Goal: Task Accomplishment & Management: Complete application form

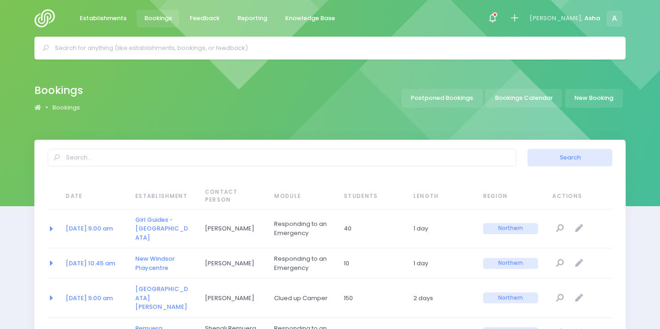
select select "20"
click at [503, 11] on div at bounding box center [492, 18] width 21 height 21
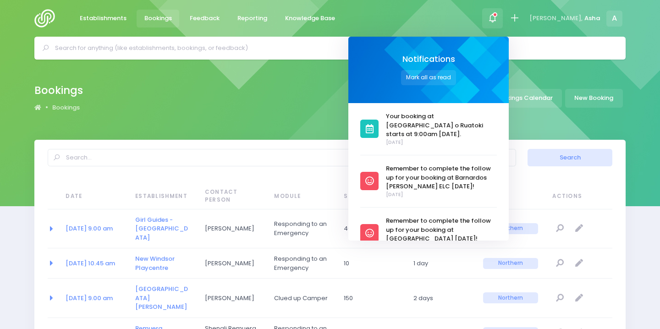
click at [304, 44] on input "text" at bounding box center [334, 48] width 558 height 14
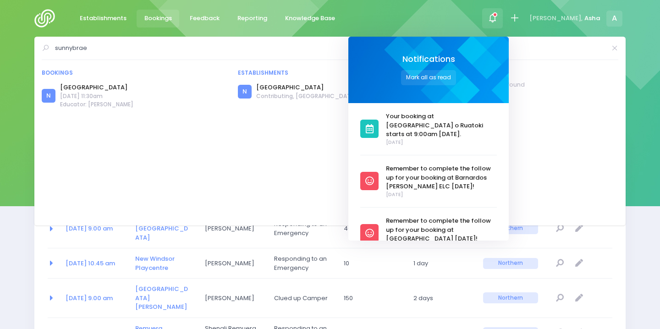
type input "sunnybrae"
click at [589, 82] on div "No feedback responses found" at bounding box center [526, 84] width 185 height 9
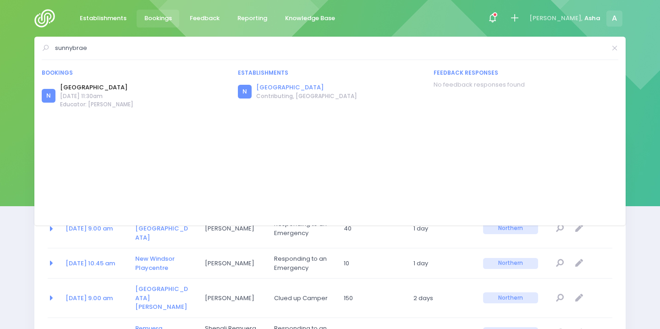
click at [315, 89] on link "[GEOGRAPHIC_DATA]" at bounding box center [306, 87] width 101 height 9
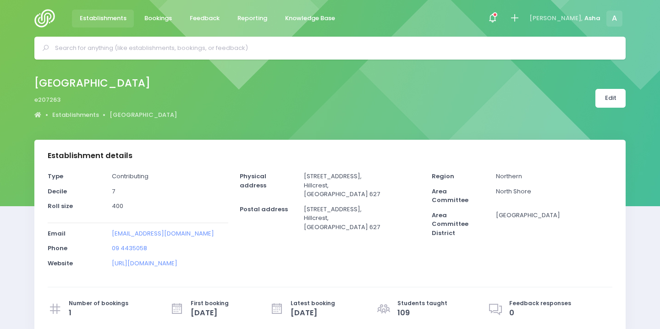
select select "5"
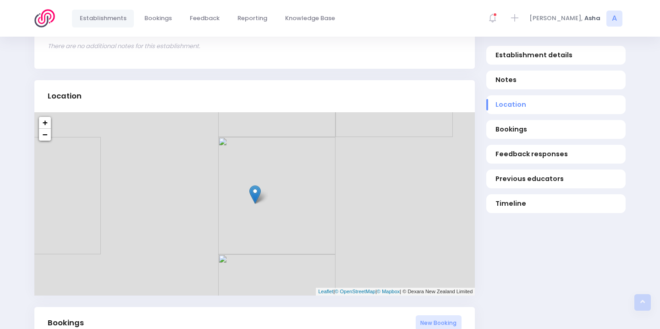
scroll to position [431, 0]
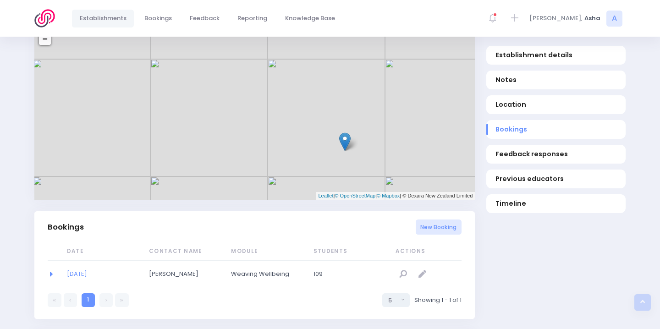
click at [240, 271] on span "Weaving Wellbeing" at bounding box center [261, 274] width 61 height 9
click at [176, 279] on td "Mary Waters" at bounding box center [184, 274] width 82 height 27
click at [175, 277] on span "Mary Waters" at bounding box center [179, 274] width 61 height 9
click at [87, 273] on link "13/10/2025" at bounding box center [77, 274] width 20 height 9
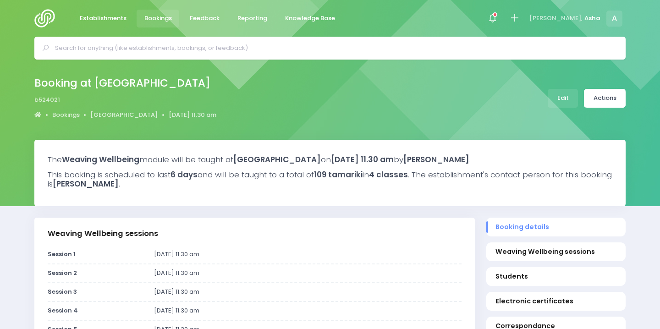
select select "5"
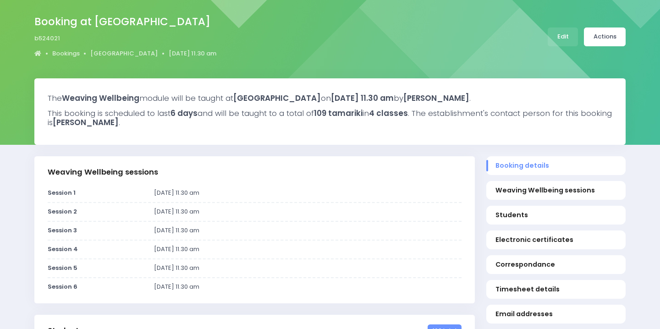
scroll to position [56, 0]
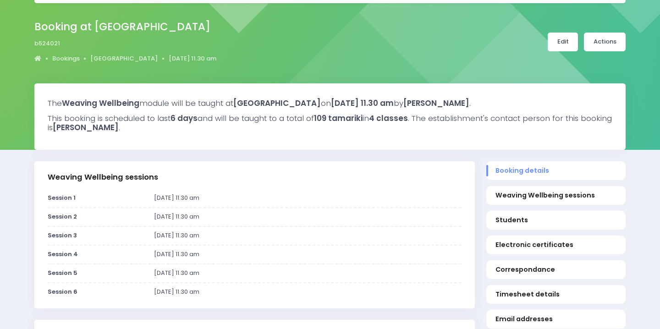
click at [568, 43] on link "Edit" at bounding box center [563, 42] width 30 height 19
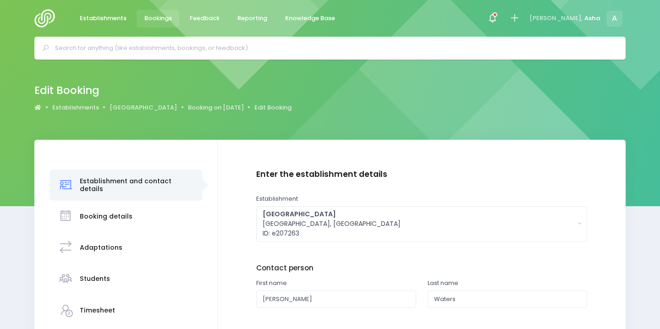
click at [120, 213] on h3 "Booking details" at bounding box center [106, 217] width 53 height 8
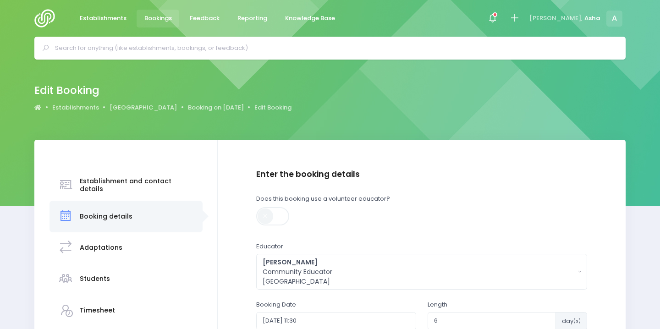
scroll to position [178, 0]
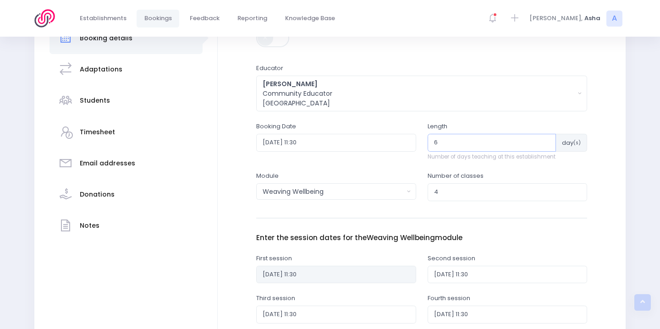
click at [446, 150] on input "6" at bounding box center [492, 142] width 129 height 17
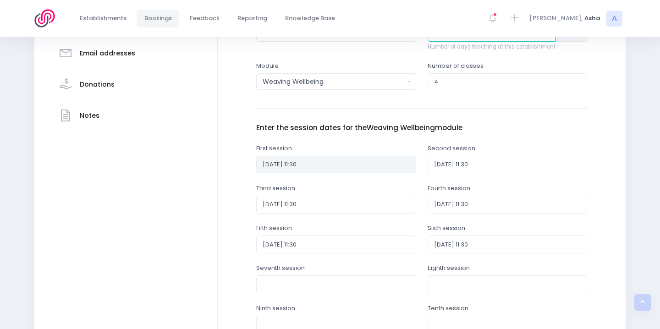
scroll to position [388, 0]
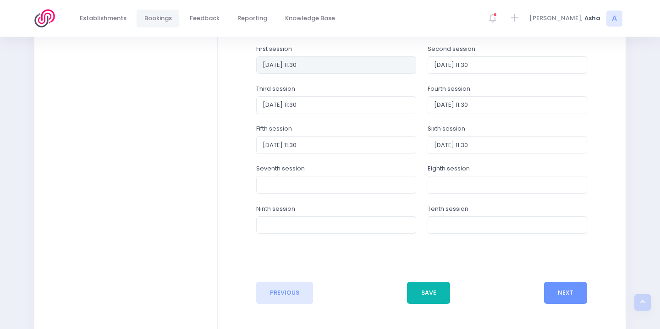
type input "12"
click at [430, 294] on button "Save" at bounding box center [428, 293] width 43 height 22
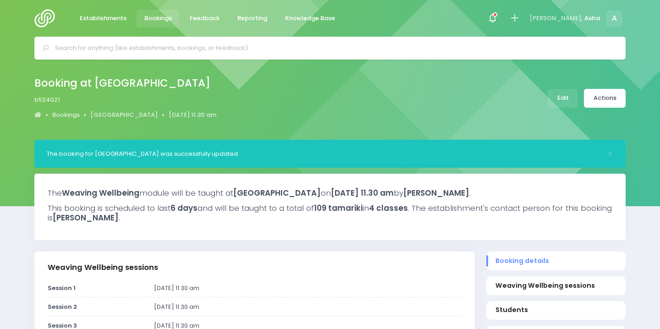
select select "5"
click at [569, 96] on link "Edit" at bounding box center [563, 98] width 30 height 19
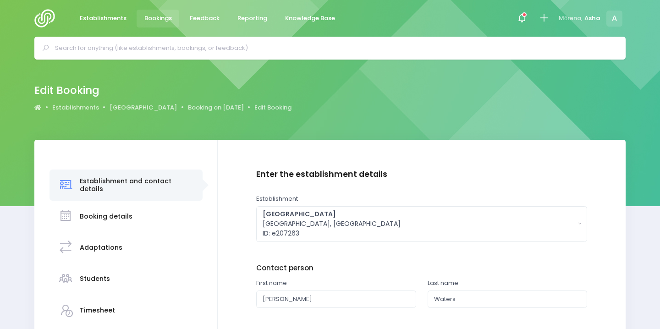
scroll to position [15, 0]
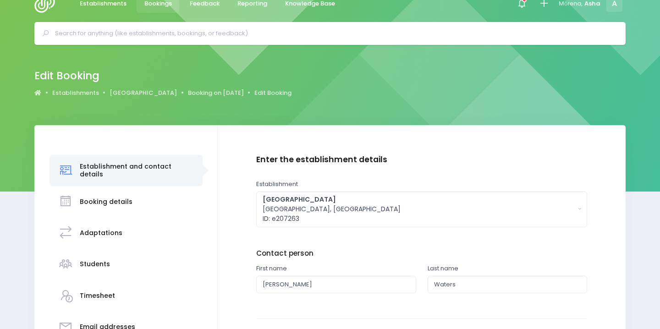
click at [113, 209] on div "Booking details" at bounding box center [106, 202] width 53 height 22
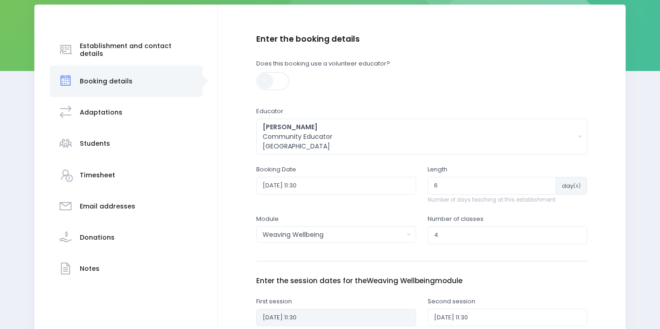
scroll to position [207, 0]
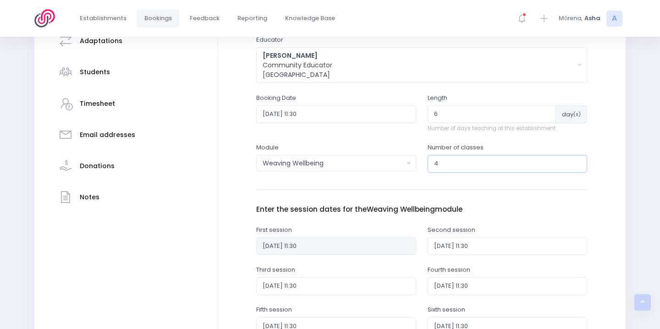
click at [472, 169] on input "4" at bounding box center [508, 163] width 160 height 17
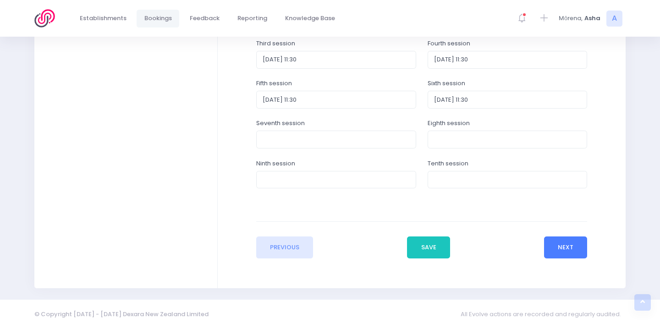
type input "2"
click at [568, 248] on button "Next" at bounding box center [566, 248] width 44 height 22
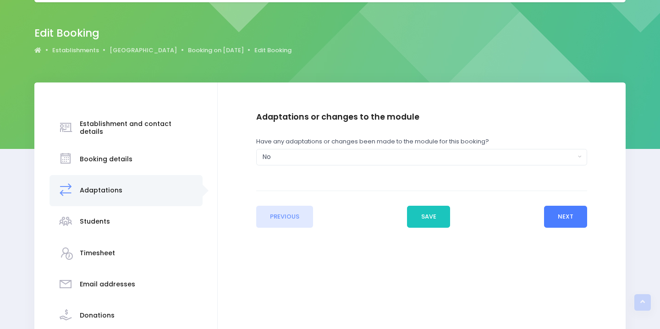
scroll to position [0, 0]
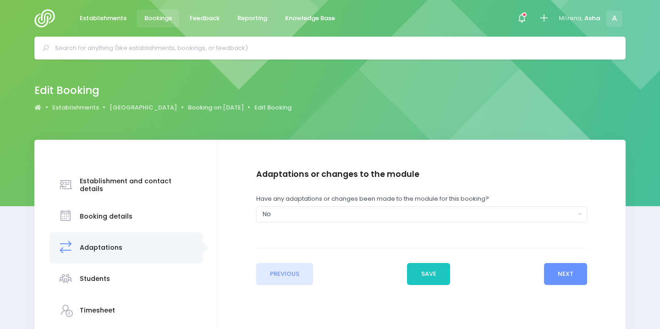
click at [142, 282] on div "Students" at bounding box center [125, 279] width 135 height 22
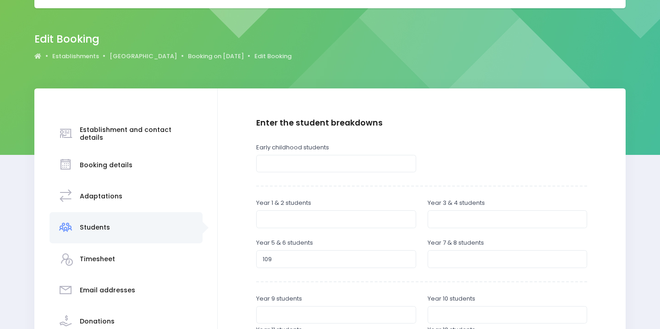
scroll to position [82, 0]
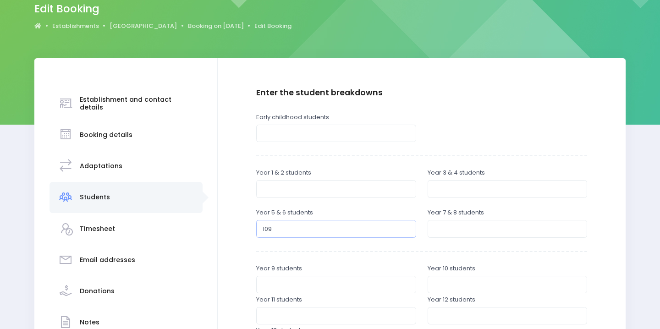
click at [279, 227] on input "109" at bounding box center [336, 228] width 160 height 17
type input "1"
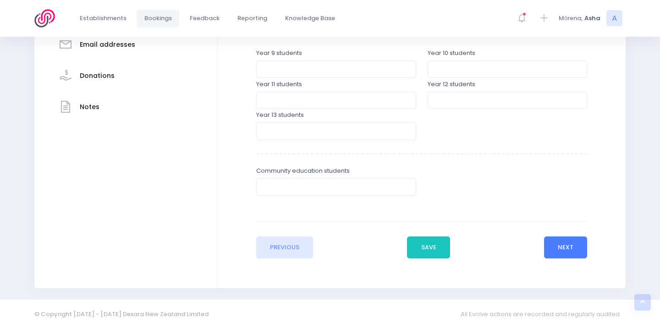
type input "54"
click at [574, 244] on button "Next" at bounding box center [566, 248] width 44 height 22
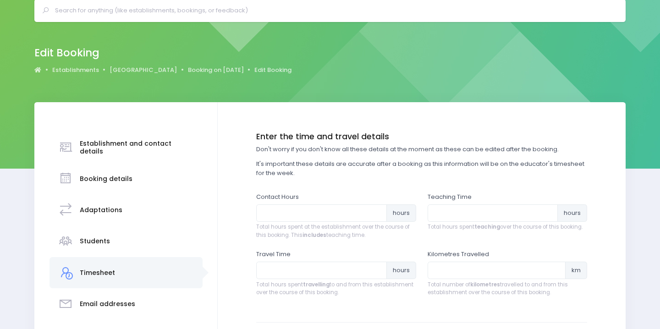
scroll to position [0, 0]
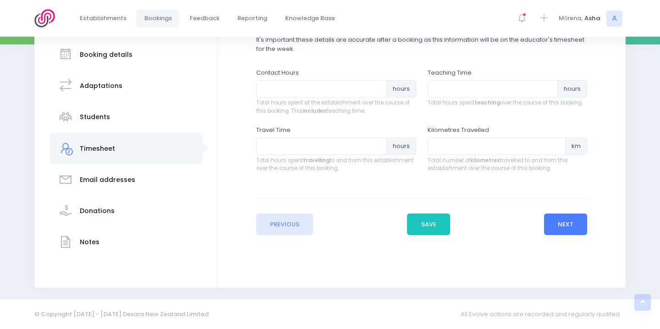
click at [564, 230] on button "Next" at bounding box center [566, 225] width 44 height 22
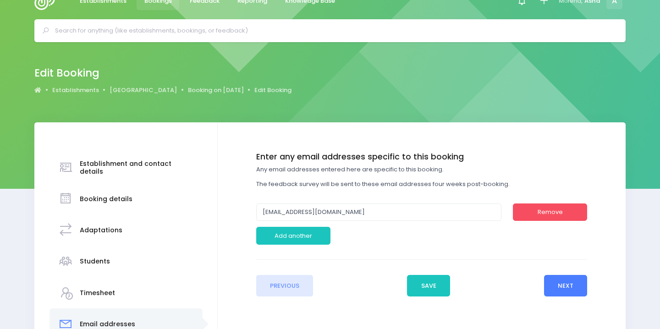
scroll to position [28, 0]
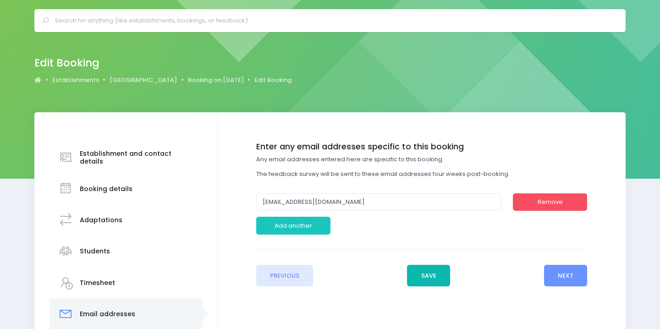
click at [435, 280] on button "Save" at bounding box center [428, 276] width 43 height 22
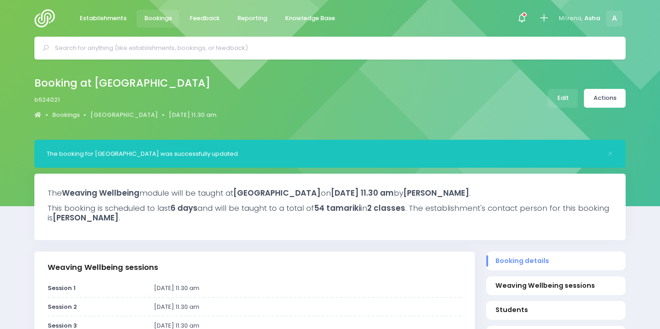
select select "5"
click at [605, 98] on link "Actions" at bounding box center [605, 98] width 42 height 19
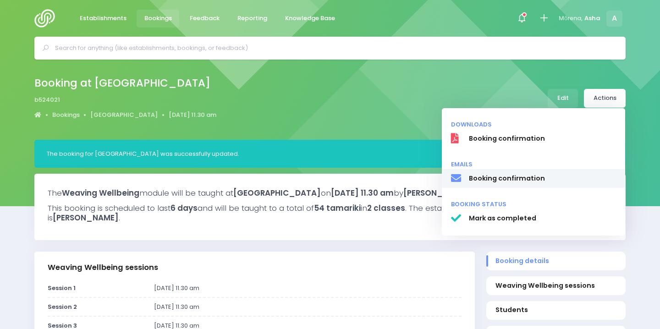
click at [480, 175] on span "Booking confirmation" at bounding box center [543, 179] width 148 height 10
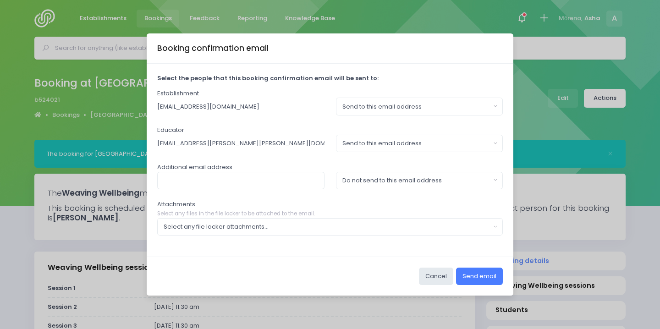
click at [491, 276] on button "Send email" at bounding box center [479, 276] width 47 height 17
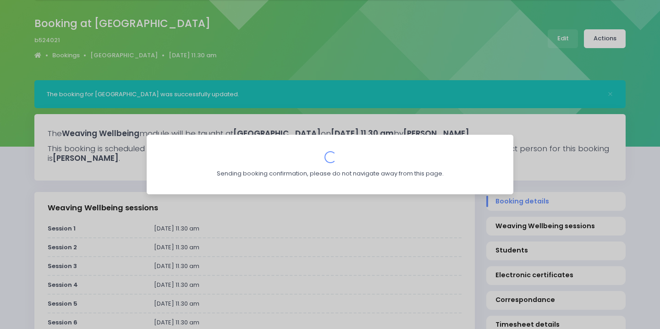
scroll to position [76, 0]
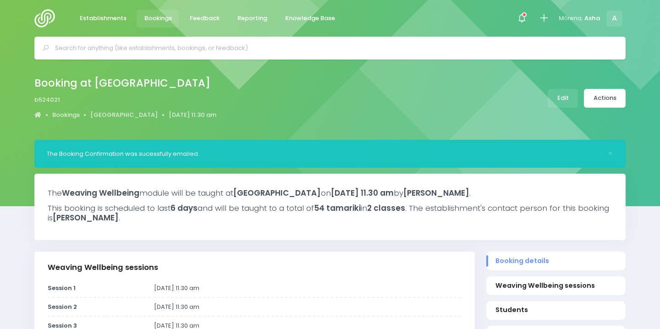
select select "5"
click at [143, 117] on link "[GEOGRAPHIC_DATA]" at bounding box center [123, 114] width 67 height 9
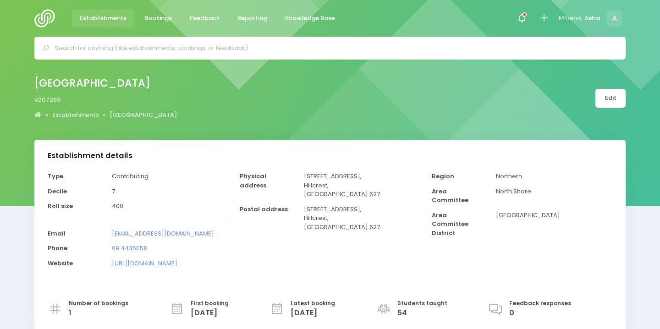
select select "5"
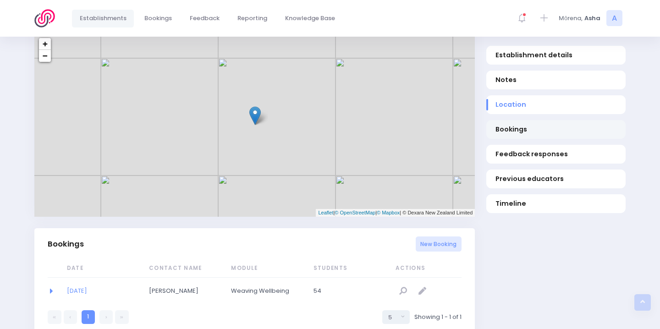
click at [527, 129] on span "Bookings" at bounding box center [556, 130] width 121 height 10
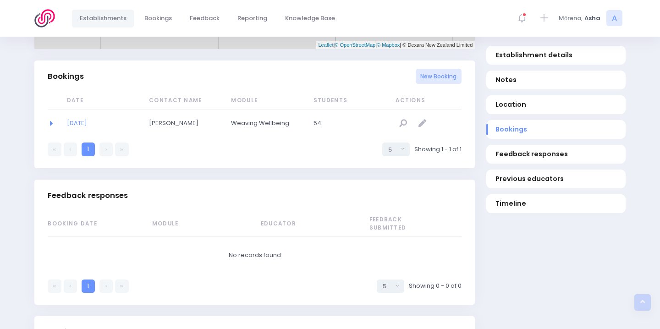
scroll to position [596, 0]
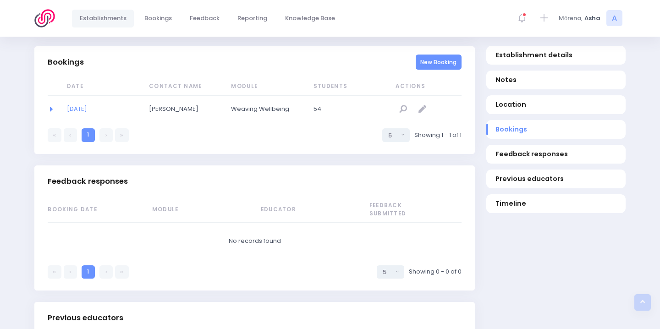
click at [442, 65] on link "New Booking" at bounding box center [439, 62] width 46 height 15
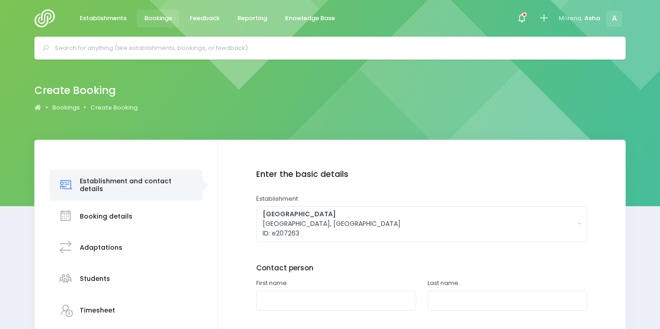
scroll to position [111, 0]
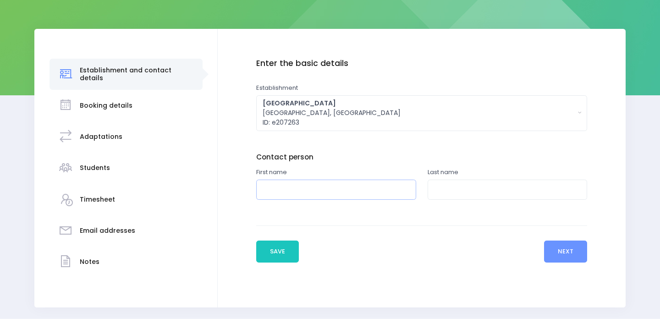
click at [328, 191] on input "text" at bounding box center [336, 190] width 160 height 21
type input "Mary"
click at [455, 180] on input "text" at bounding box center [508, 190] width 160 height 21
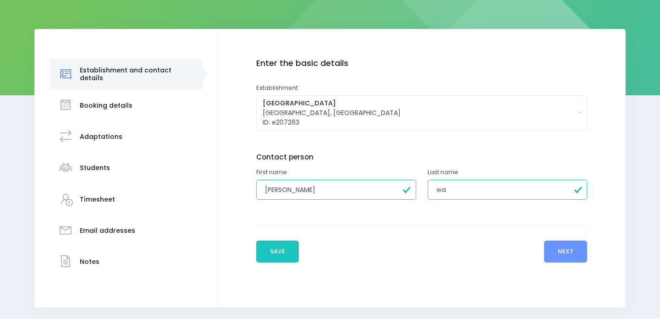
type input "Waters"
click at [576, 250] on button "Next" at bounding box center [566, 252] width 44 height 22
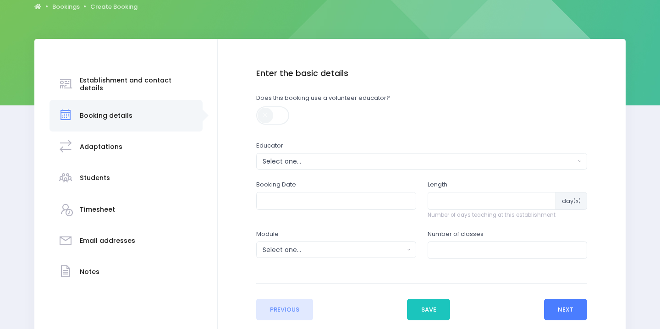
scroll to position [123, 0]
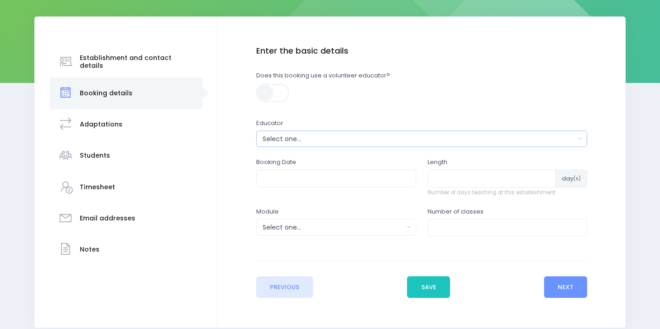
click at [467, 143] on button "Select one..." at bounding box center [421, 139] width 331 height 17
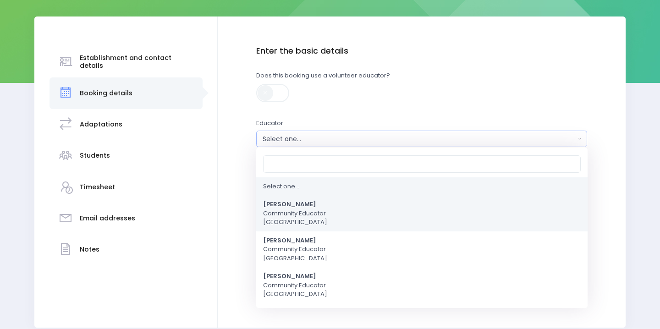
click at [431, 210] on link "Asha Bogdanowicz Community Educator Northern Region" at bounding box center [421, 214] width 331 height 36
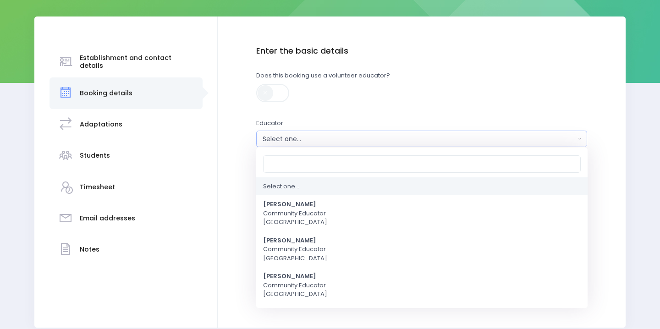
select select "321315"
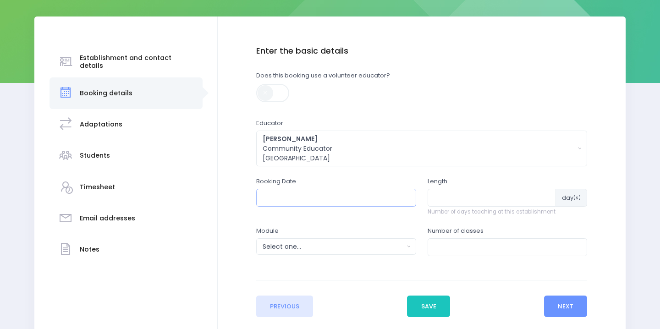
click at [365, 200] on input "text" at bounding box center [336, 197] width 160 height 17
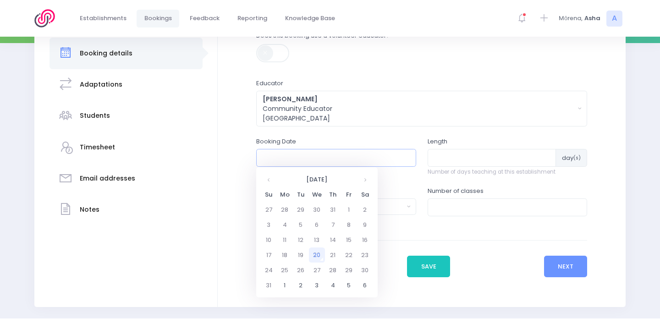
scroll to position [176, 0]
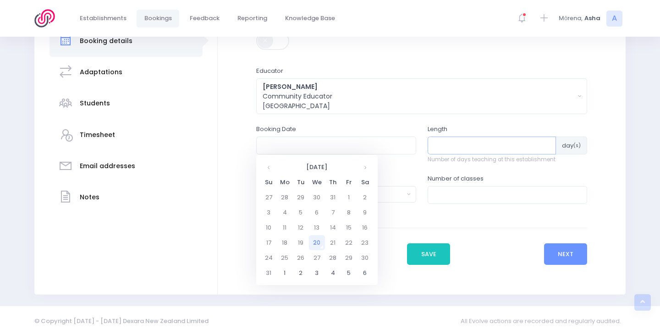
click at [464, 147] on input "number" at bounding box center [492, 145] width 129 height 17
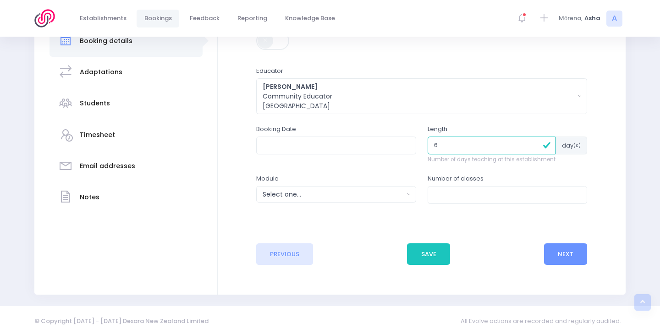
type input "6"
click at [483, 187] on input "number" at bounding box center [508, 194] width 160 height 17
type input "2"
click at [307, 198] on div "Select one..." at bounding box center [333, 195] width 141 height 10
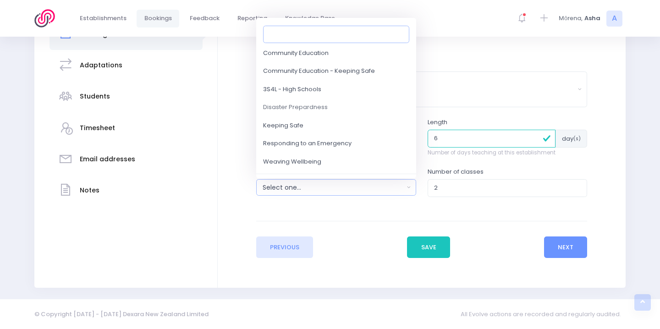
scroll to position [55, 0]
click at [334, 156] on link "Weaving Wellbeing" at bounding box center [336, 161] width 160 height 18
select select "Weaving Wellbeing"
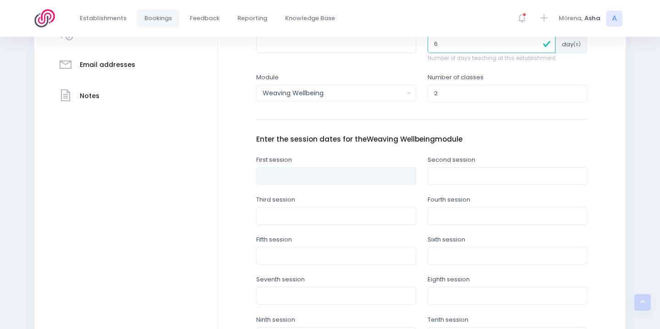
scroll to position [221, 0]
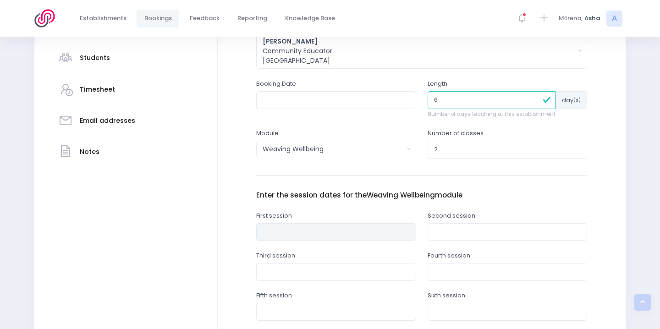
click at [284, 111] on div "Booking Date" at bounding box center [335, 104] width 171 height 50
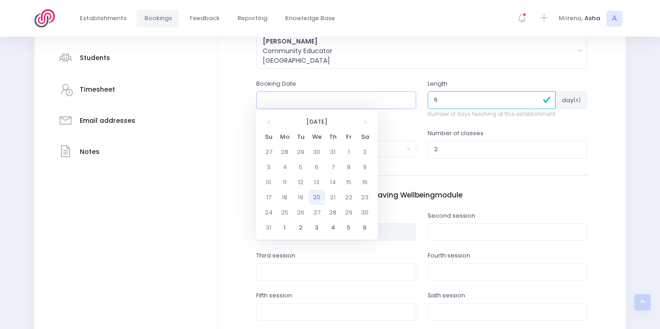
click at [284, 106] on input "text" at bounding box center [336, 99] width 160 height 17
click at [286, 122] on th "August 2025" at bounding box center [317, 121] width 80 height 15
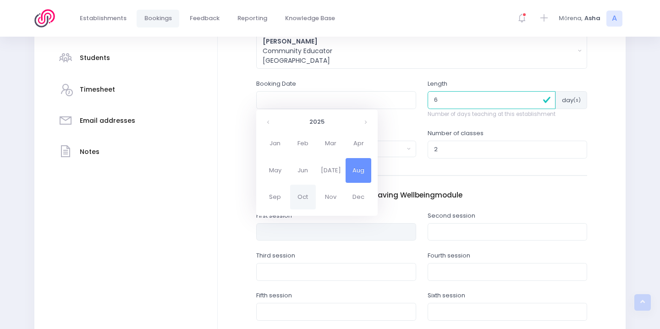
click at [311, 197] on span "Oct" at bounding box center [303, 197] width 26 height 25
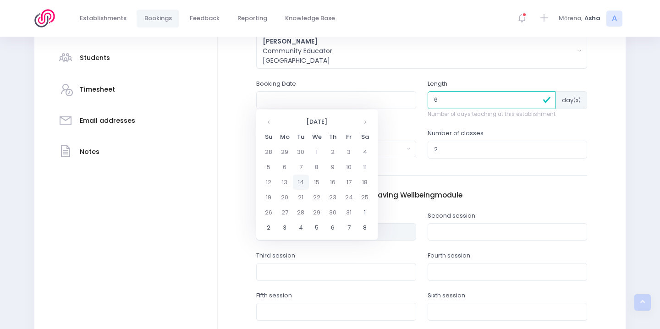
click at [302, 183] on td "14" at bounding box center [301, 182] width 16 height 15
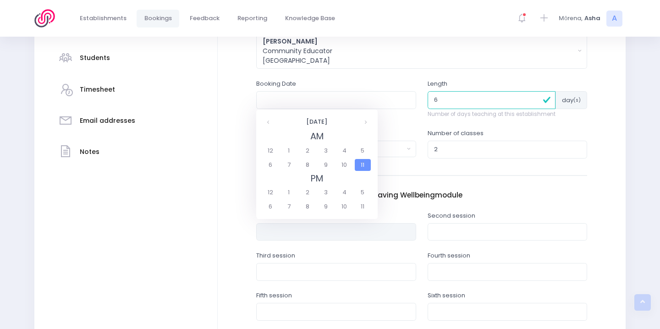
click at [364, 165] on span "11" at bounding box center [363, 165] width 16 height 12
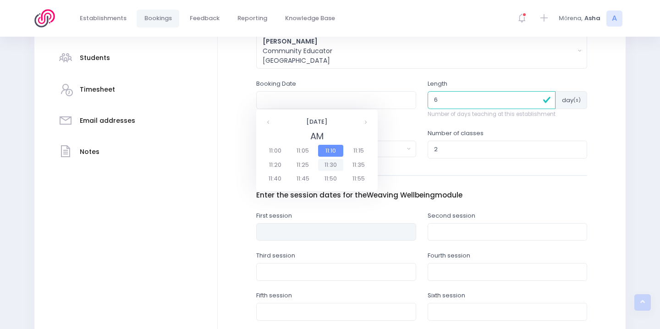
click at [327, 163] on span "11:30" at bounding box center [331, 165] width 26 height 12
type input "14/10/2025 11:30 AM"
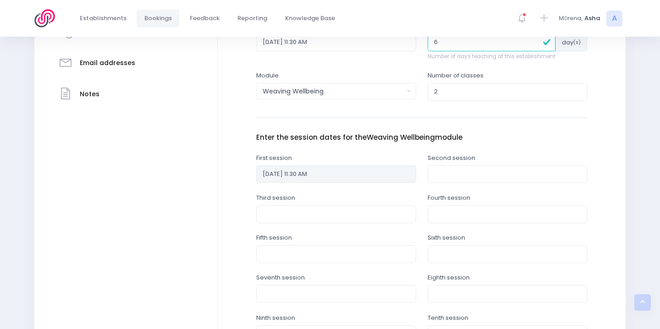
scroll to position [351, 0]
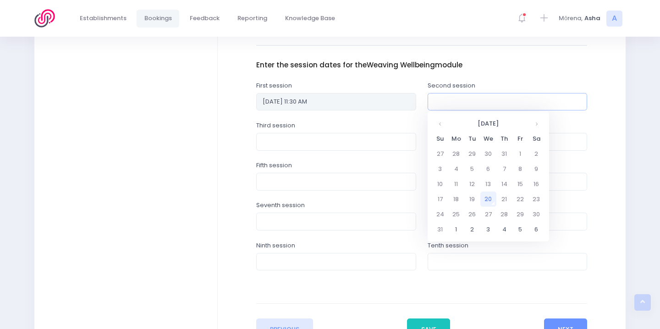
click at [501, 108] on input "text" at bounding box center [508, 101] width 160 height 17
click at [583, 102] on input "text" at bounding box center [508, 101] width 160 height 17
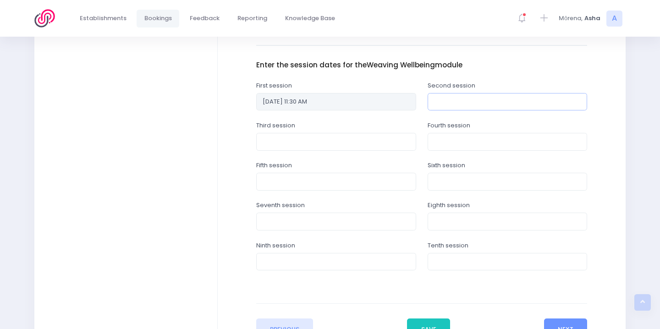
click at [520, 102] on input "text" at bounding box center [508, 101] width 160 height 17
type input "2025-10-20 11:30"
click at [497, 97] on input "2025-10-20 11:30" at bounding box center [508, 101] width 160 height 17
drag, startPoint x: 501, startPoint y: 99, endPoint x: 384, endPoint y: 85, distance: 117.8
click at [384, 86] on div "First session 14/10/2025 11:30 AM Second session 2025-10-20 11:30" at bounding box center [421, 101] width 343 height 40
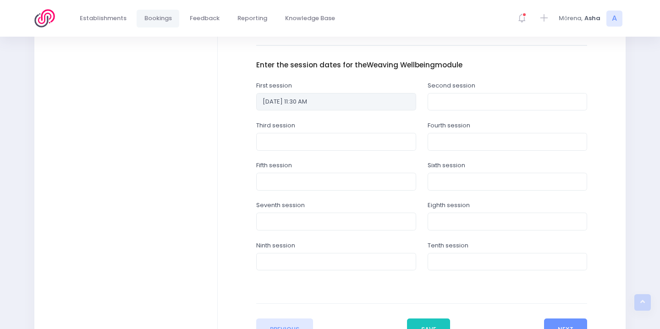
click at [384, 85] on div "First session 14/10/2025 11:30 AM" at bounding box center [336, 95] width 160 height 29
click at [406, 74] on div "Enter the session dates for the Weaving Wellbeing module First session 14/10/20…" at bounding box center [421, 166] width 331 height 243
click at [445, 100] on input "text" at bounding box center [508, 101] width 160 height 17
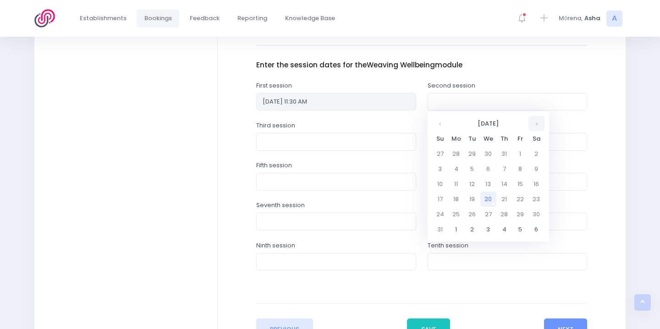
click at [537, 123] on th at bounding box center [537, 123] width 16 height 15
click at [538, 123] on th at bounding box center [537, 123] width 16 height 15
click at [472, 202] on td "21" at bounding box center [472, 199] width 16 height 15
click at [528, 167] on span "11" at bounding box center [534, 166] width 16 height 12
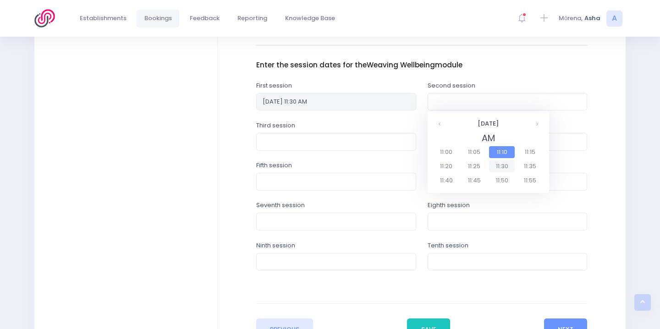
click at [504, 168] on span "11:30" at bounding box center [502, 166] width 26 height 12
type input "21/10/2025 11:30 AM"
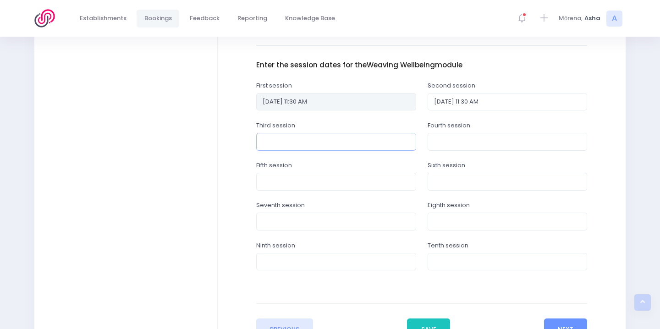
click at [370, 145] on input "text" at bounding box center [336, 141] width 160 height 17
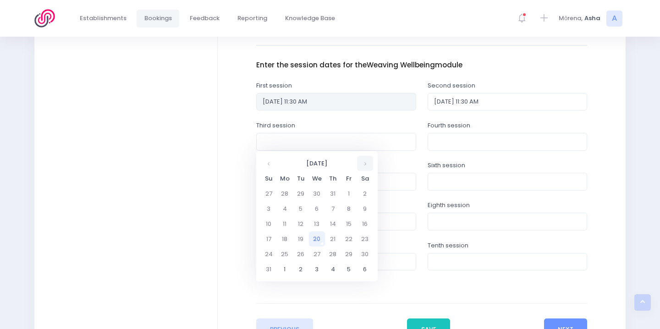
click at [366, 164] on th at bounding box center [365, 163] width 16 height 15
click at [298, 257] on td "28" at bounding box center [301, 254] width 16 height 15
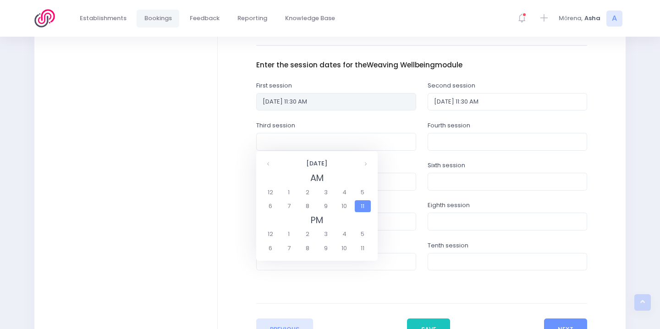
click at [364, 205] on span "11" at bounding box center [363, 206] width 16 height 12
click at [337, 204] on span "11:30" at bounding box center [331, 206] width 26 height 12
type input "28/10/2025 11:30 AM"
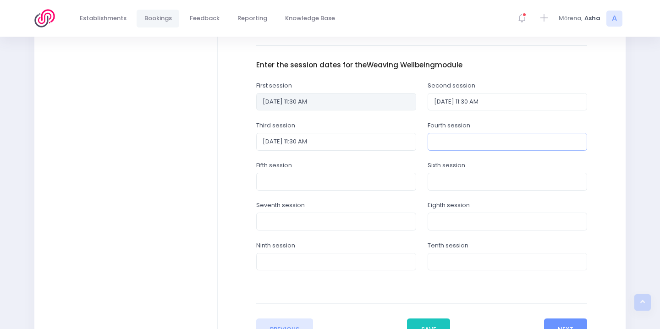
click at [436, 142] on input "text" at bounding box center [508, 141] width 160 height 17
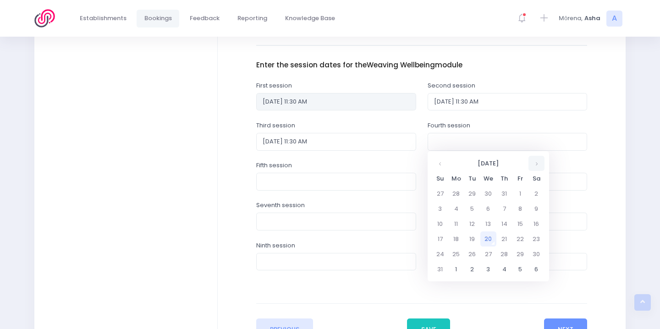
click at [538, 165] on th at bounding box center [537, 163] width 16 height 15
click at [538, 166] on th at bounding box center [537, 163] width 16 height 15
click at [442, 161] on th at bounding box center [440, 163] width 16 height 15
click at [475, 268] on td "4" at bounding box center [472, 269] width 16 height 15
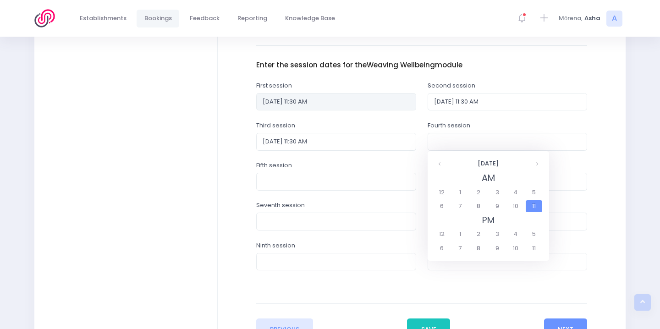
click at [536, 210] on span "11" at bounding box center [534, 206] width 16 height 12
click at [499, 204] on span "11:30" at bounding box center [502, 206] width 26 height 12
type input "04/11/2025 11:30 AM"
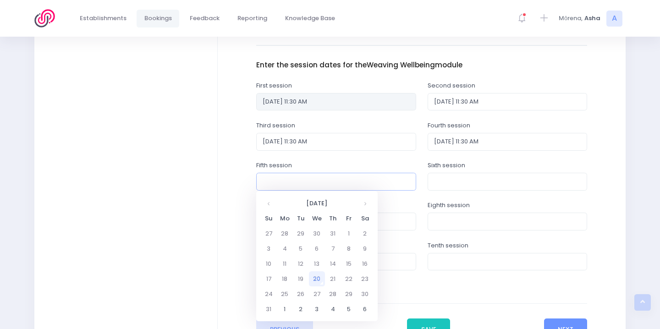
click at [411, 188] on input "text" at bounding box center [336, 181] width 160 height 17
click at [367, 204] on th at bounding box center [365, 203] width 16 height 15
click at [367, 202] on th at bounding box center [365, 203] width 16 height 15
click at [302, 259] on td "11" at bounding box center [301, 263] width 16 height 15
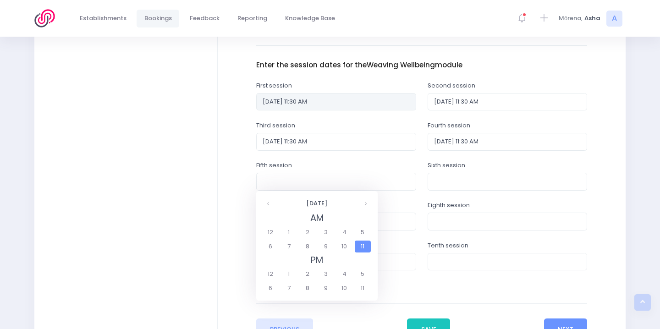
click at [359, 248] on span "11" at bounding box center [363, 247] width 16 height 12
click at [337, 244] on span "11:30" at bounding box center [331, 247] width 26 height 12
type input "11/11/2025 11:30 AM"
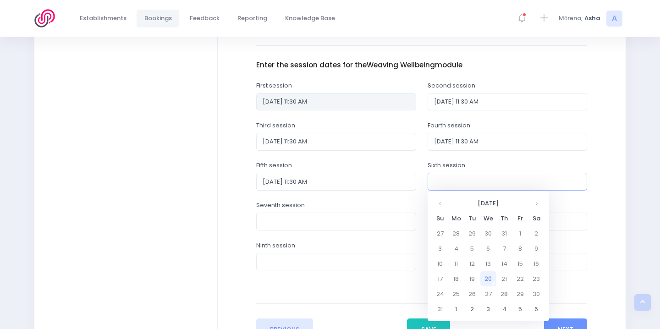
click at [446, 186] on input "text" at bounding box center [508, 181] width 160 height 17
click at [537, 204] on th at bounding box center [537, 203] width 16 height 15
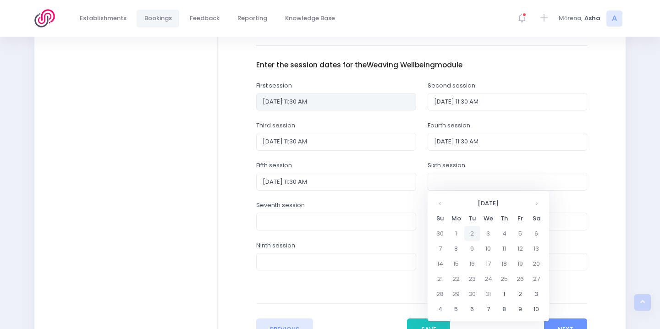
click at [470, 235] on td "2" at bounding box center [472, 233] width 16 height 15
click at [535, 243] on span "11" at bounding box center [534, 247] width 16 height 12
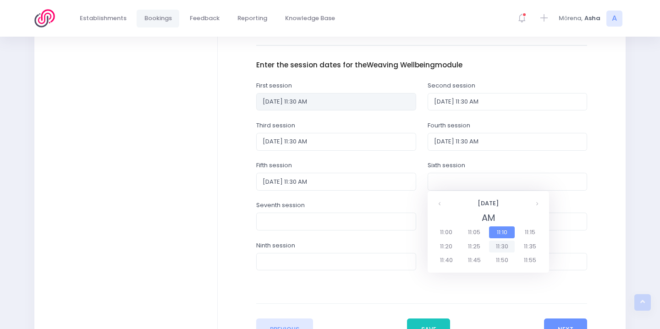
click at [502, 245] on span "11:30" at bounding box center [502, 247] width 26 height 12
type input "02/12/2025 11:30 AM"
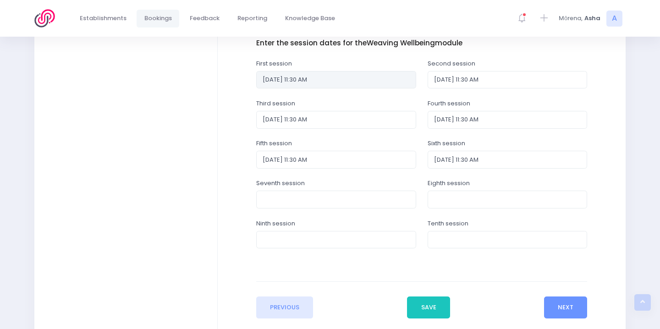
scroll to position [376, 0]
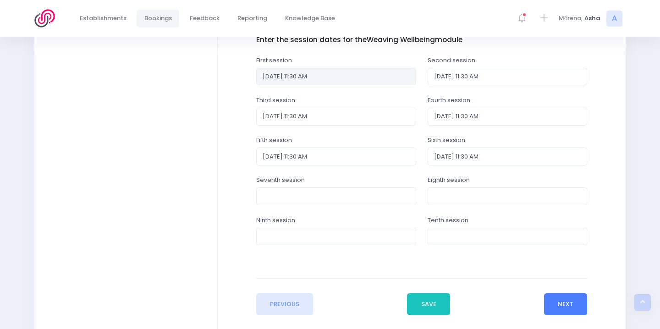
click at [562, 306] on button "Next" at bounding box center [566, 304] width 44 height 22
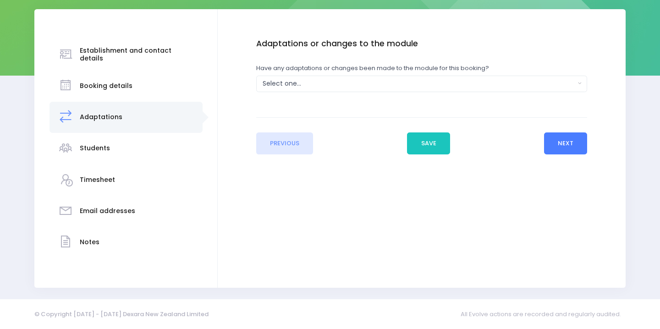
scroll to position [0, 0]
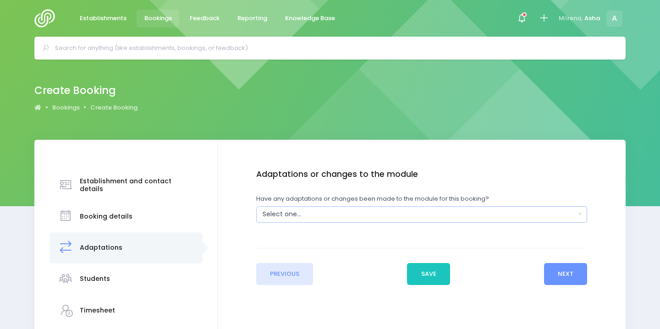
click at [516, 216] on div "Select one..." at bounding box center [419, 215] width 313 height 10
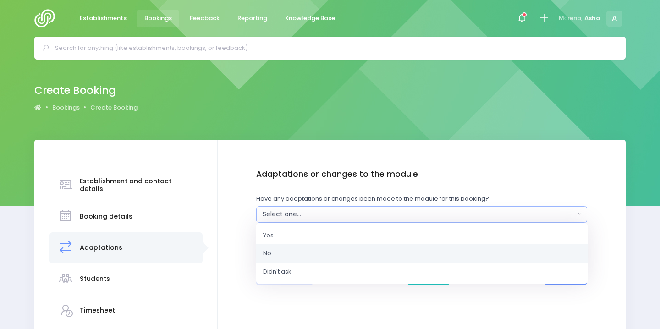
click at [510, 253] on link "No" at bounding box center [421, 253] width 331 height 18
select select "No"
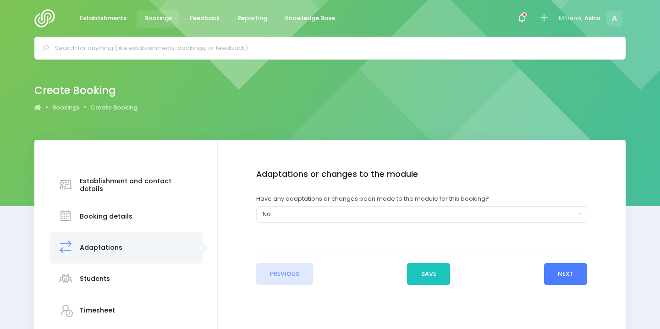
click at [553, 275] on button "Next" at bounding box center [566, 274] width 44 height 22
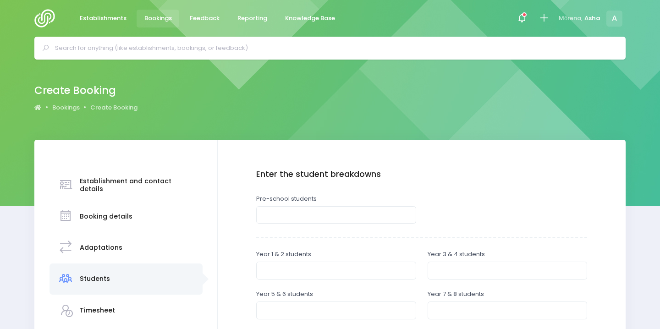
scroll to position [78, 0]
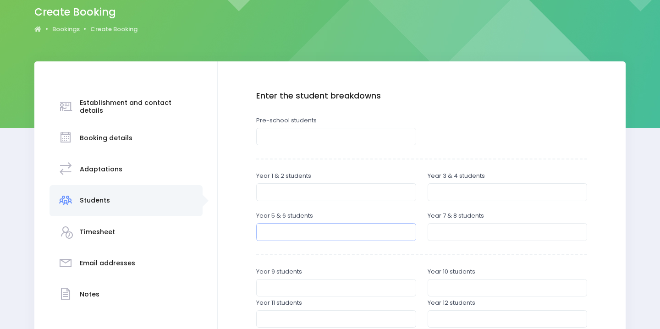
click at [393, 233] on input "number" at bounding box center [336, 231] width 160 height 17
type input "55"
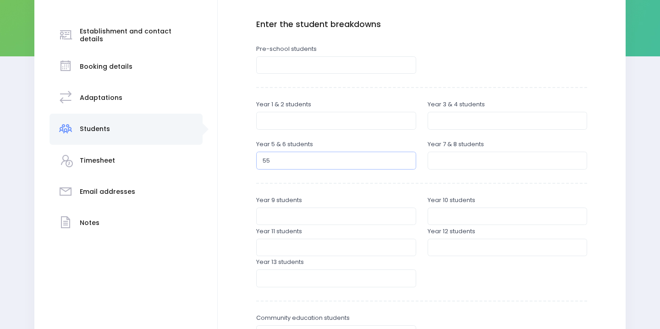
scroll to position [285, 0]
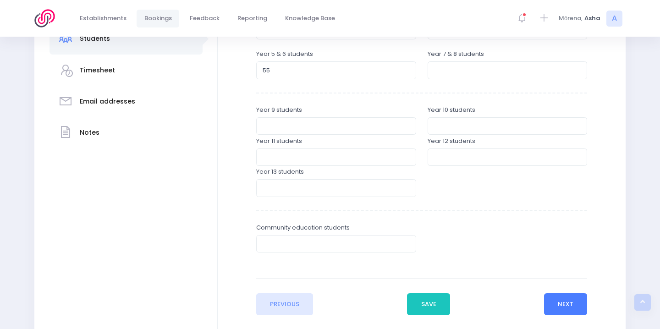
click at [558, 311] on button "Next" at bounding box center [566, 304] width 44 height 22
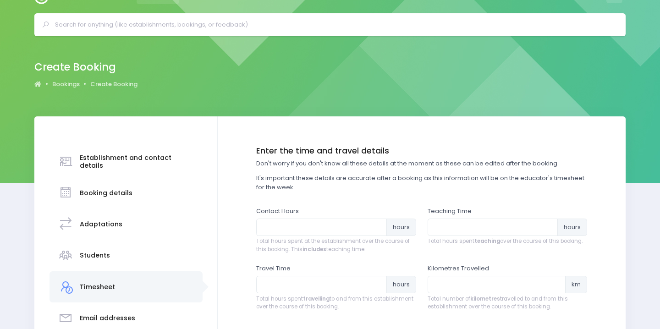
scroll to position [0, 0]
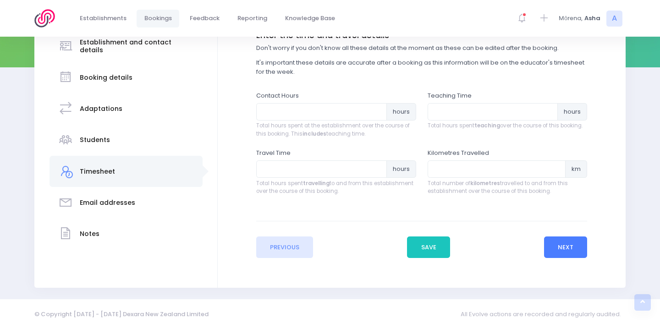
click at [561, 250] on button "Next" at bounding box center [566, 248] width 44 height 22
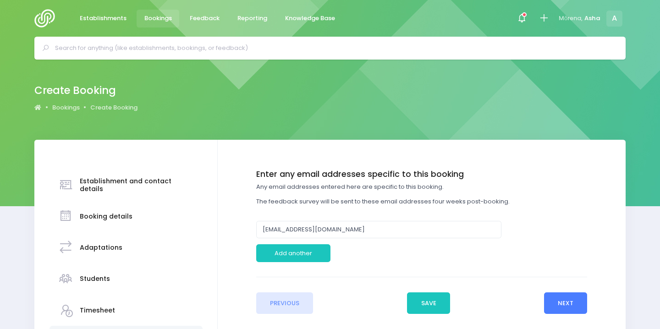
click at [564, 303] on button "Next" at bounding box center [566, 303] width 44 height 22
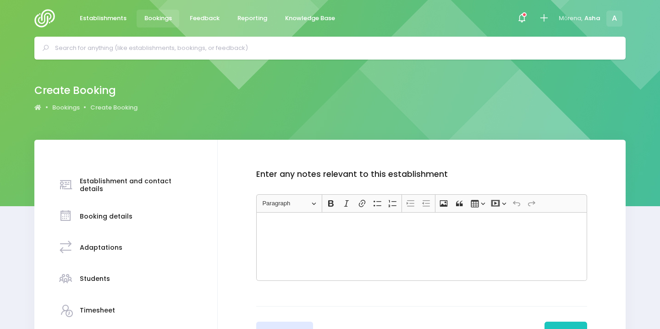
scroll to position [42, 0]
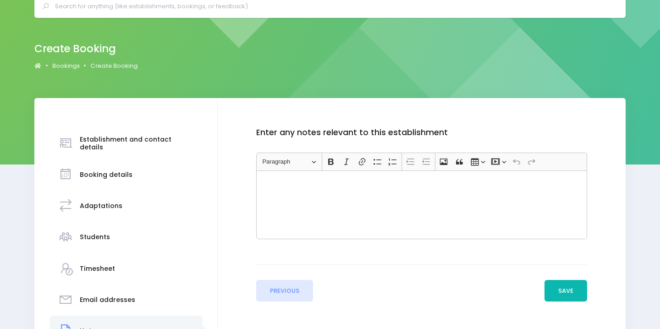
click at [564, 286] on button "Save" at bounding box center [566, 291] width 43 height 22
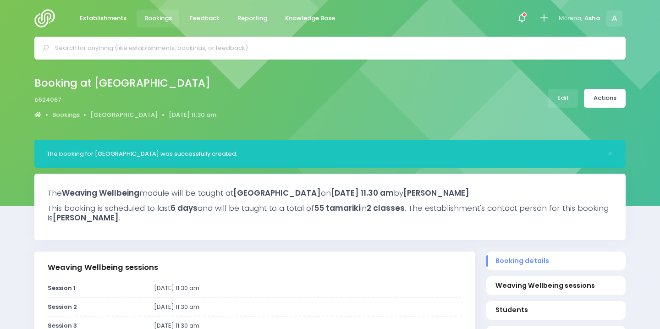
select select "5"
click at [599, 104] on link "Actions" at bounding box center [605, 98] width 42 height 19
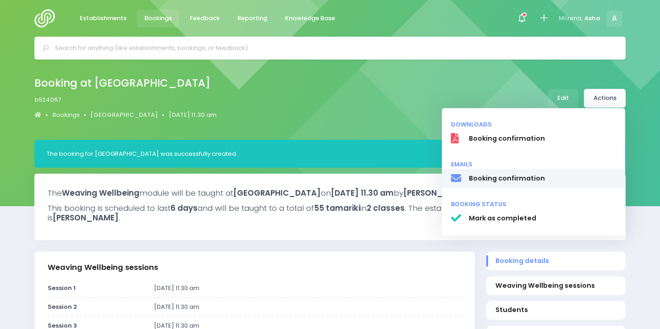
click at [544, 180] on span "Booking confirmation" at bounding box center [543, 179] width 148 height 10
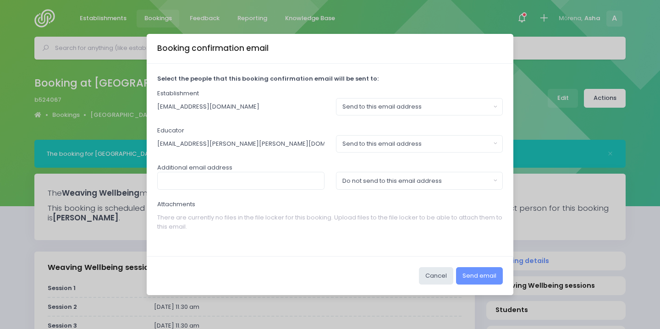
click at [475, 60] on div "Booking confirmation email" at bounding box center [330, 49] width 367 height 30
click at [417, 99] on button "Send to this email address" at bounding box center [419, 106] width 167 height 17
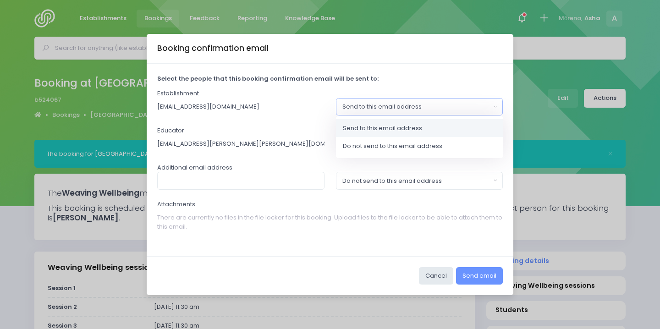
click at [401, 129] on span "Send to this email address" at bounding box center [382, 127] width 79 height 9
select select "send"
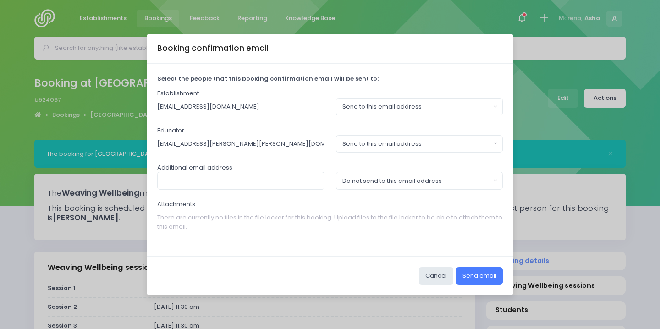
click at [473, 281] on button "Send email" at bounding box center [479, 275] width 47 height 17
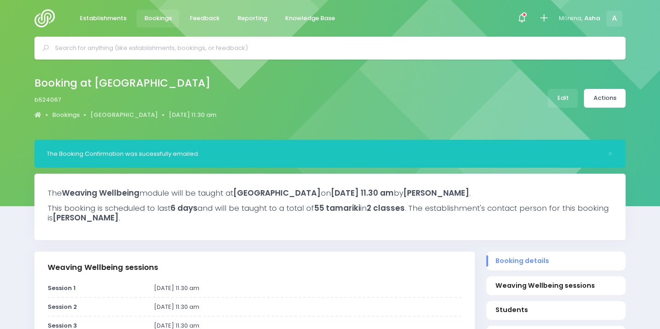
select select "5"
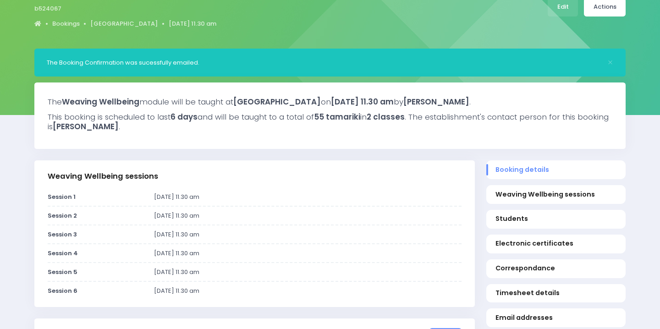
scroll to position [106, 0]
